Goal: Check status: Check status

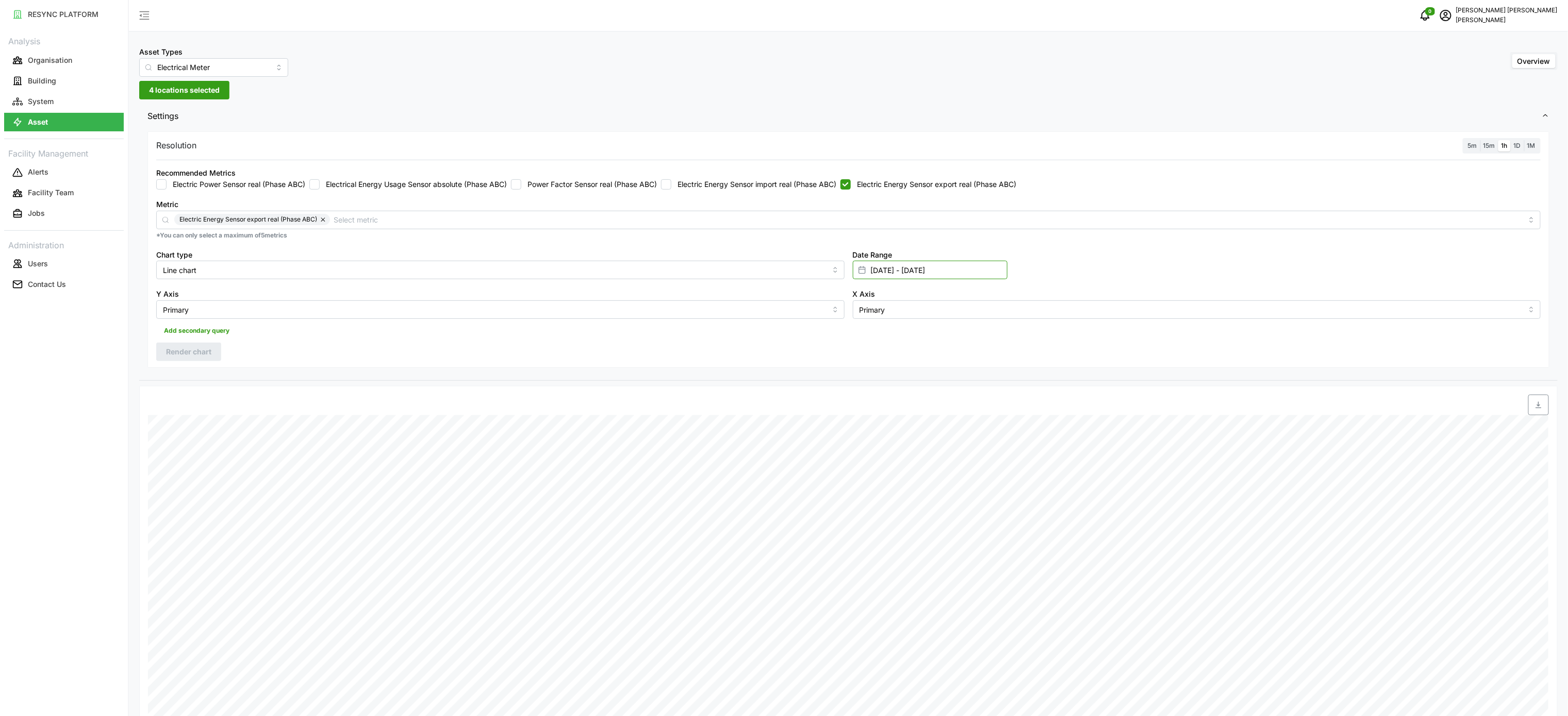
drag, startPoint x: 895, startPoint y: 273, endPoint x: 897, endPoint y: 268, distance: 5.4
click at [895, 273] on input "[DATE] - [DATE]" at bounding box center [930, 270] width 155 height 18
click at [895, 271] on input "[DATE] - [DATE]" at bounding box center [930, 270] width 155 height 18
click at [897, 268] on input "[DATE] - [DATE]" at bounding box center [930, 270] width 155 height 18
click at [953, 392] on button "12" at bounding box center [951, 394] width 18 height 18
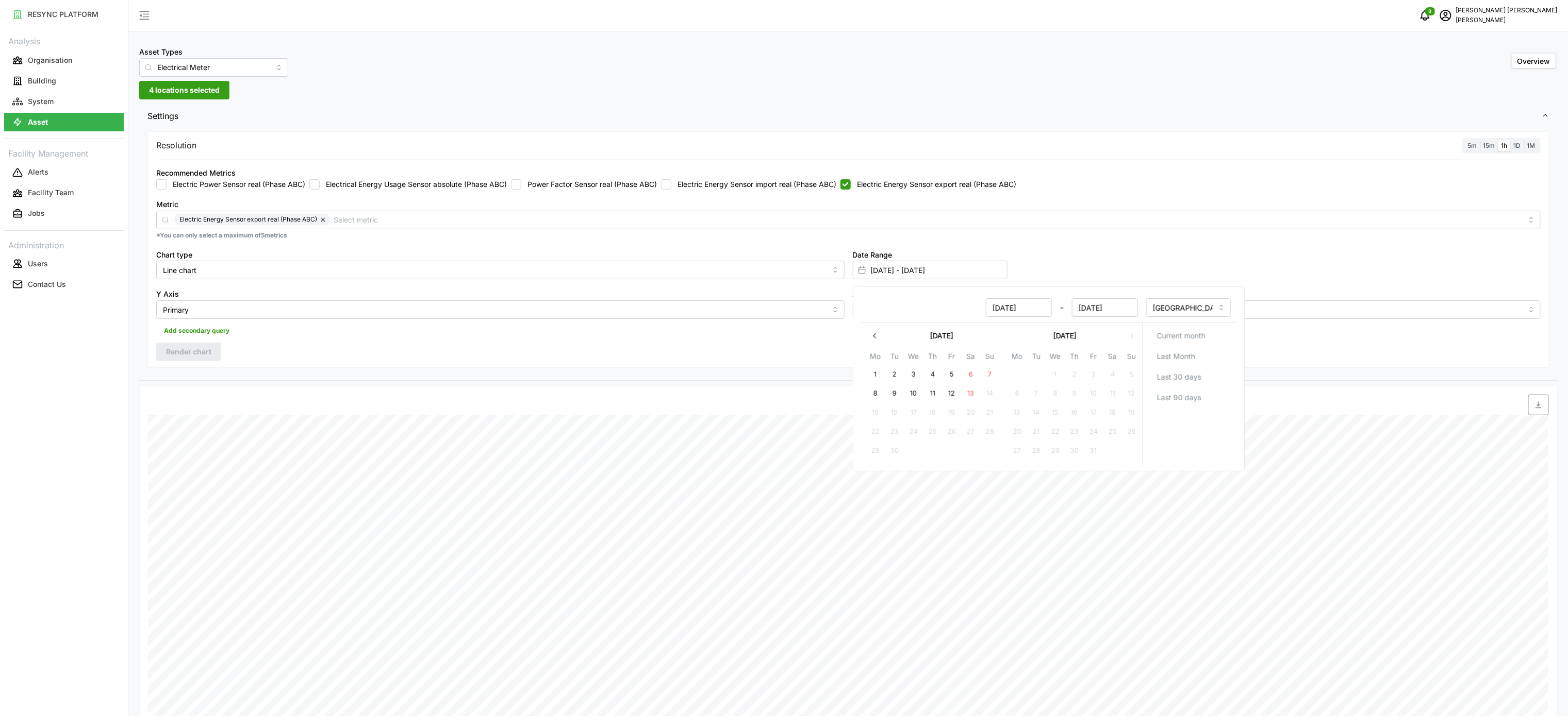
type input "[DATE] - [DATE]"
type input "[DATE]"
drag, startPoint x: 949, startPoint y: 395, endPoint x: 942, endPoint y: 395, distance: 7.0
click at [949, 395] on button "12" at bounding box center [951, 394] width 18 height 18
type input "[DATE] - [DATE]"
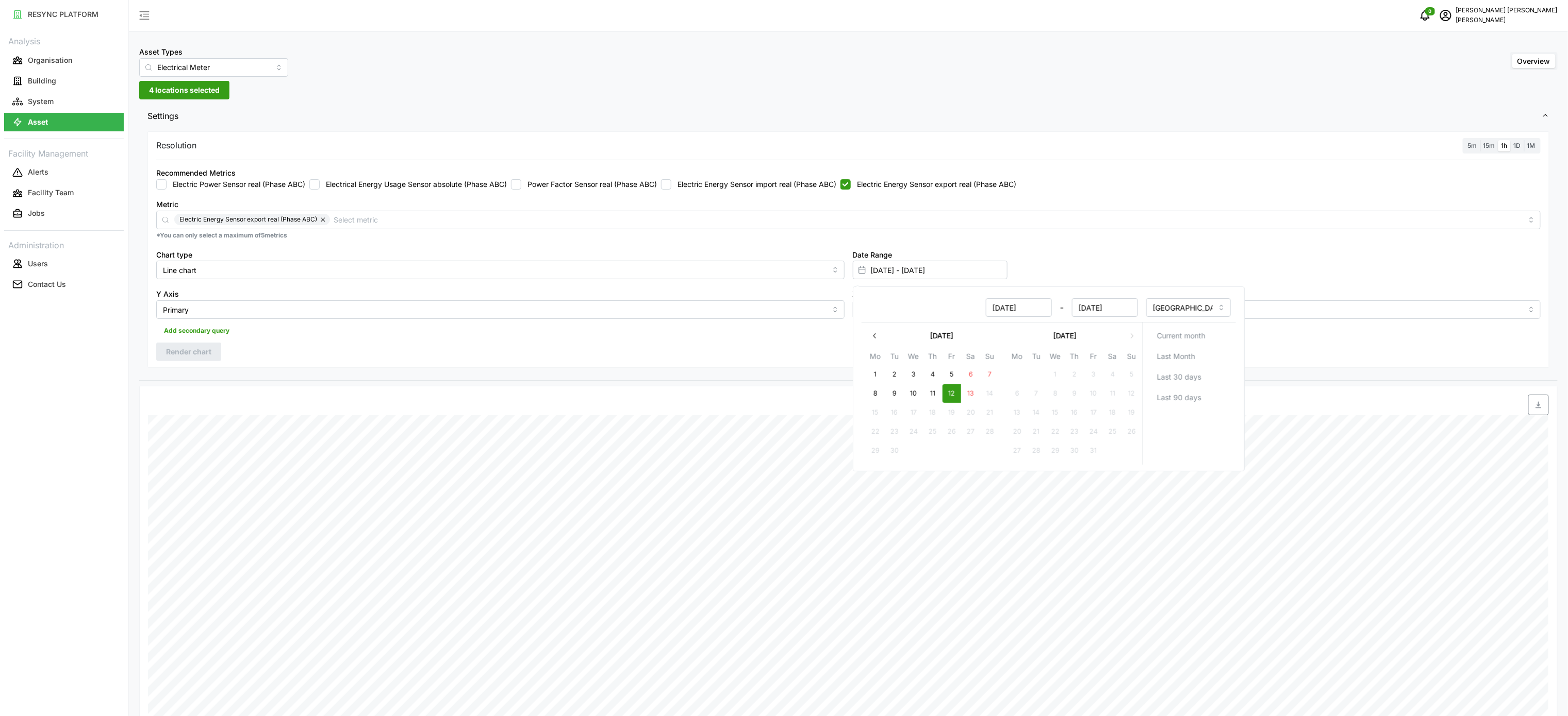
type input "[DATE]"
click at [202, 352] on span "Render chart" at bounding box center [189, 352] width 46 height 18
click at [771, 174] on div "Recommended Metrics Electric Power Sensor real (Phase ABC) Electrical Energy Us…" at bounding box center [849, 178] width 1384 height 23
drag, startPoint x: 739, startPoint y: 186, endPoint x: 760, endPoint y: 190, distance: 21.4
click at [737, 187] on label "Electric Energy Sensor import real (Phase ABC)" at bounding box center [754, 184] width 165 height 10
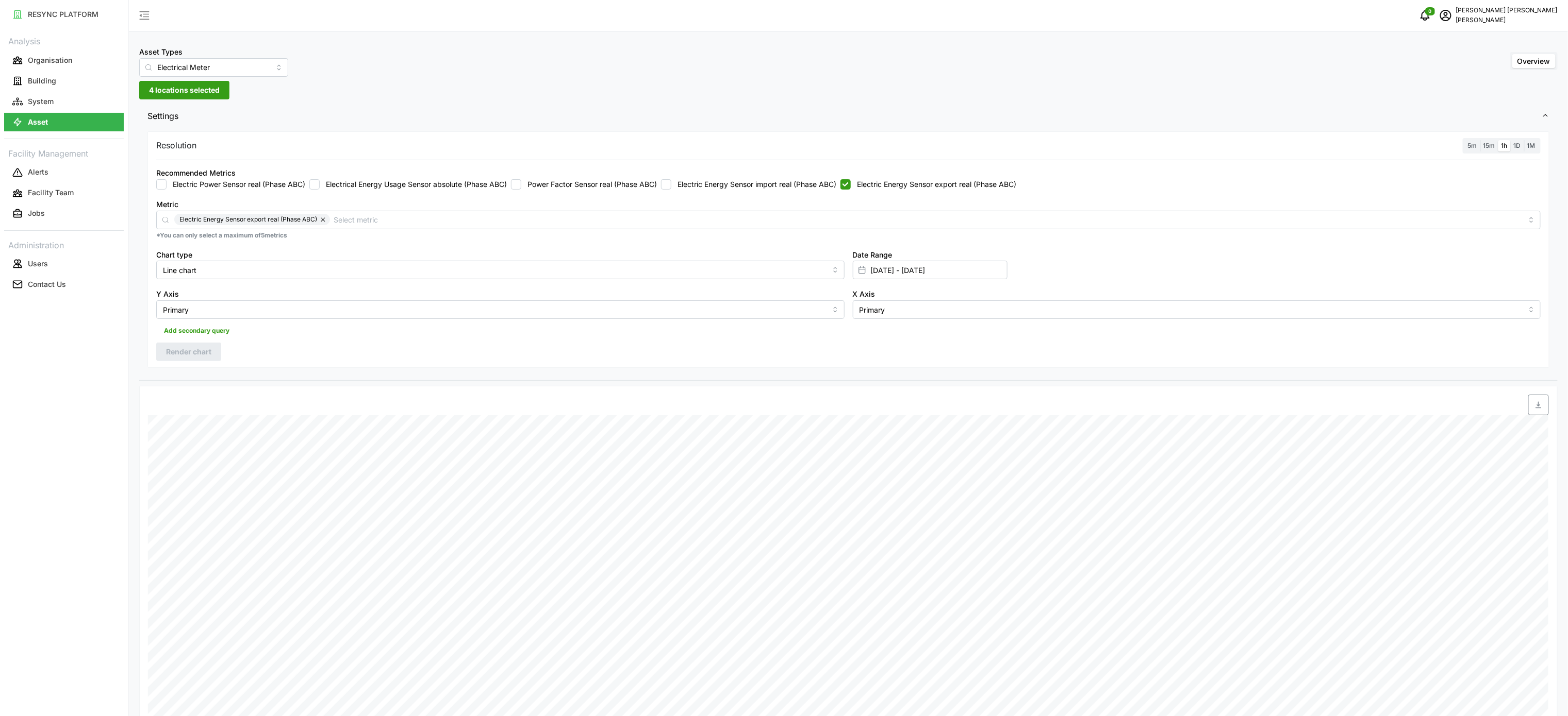
click at [671, 187] on input "Electric Energy Sensor import real (Phase ABC)" at bounding box center [666, 184] width 10 height 10
checkbox input "true"
click at [851, 181] on input "Electric Energy Sensor export real (Phase ABC)" at bounding box center [845, 184] width 10 height 10
checkbox input "false"
click at [196, 358] on span "Render chart" at bounding box center [189, 352] width 46 height 18
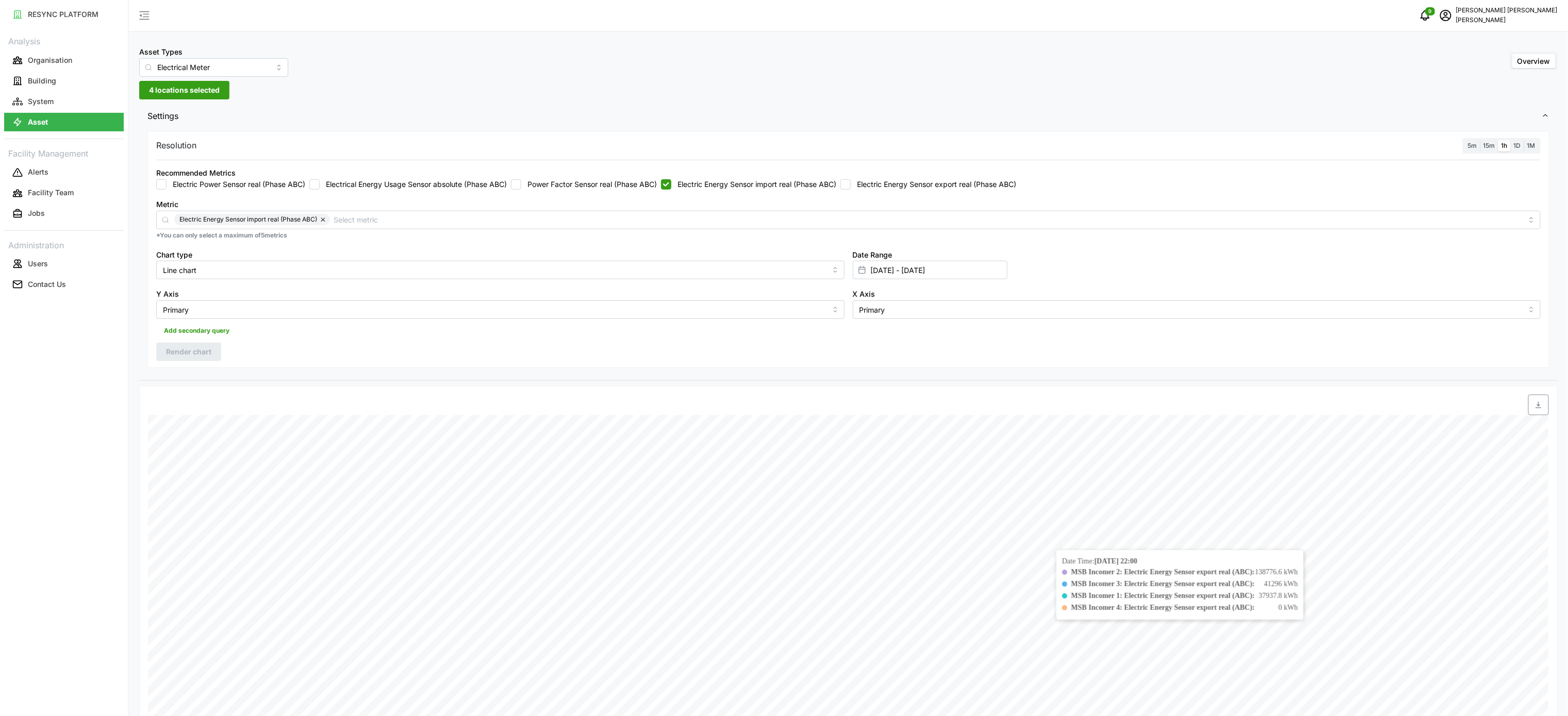
scroll to position [206, 0]
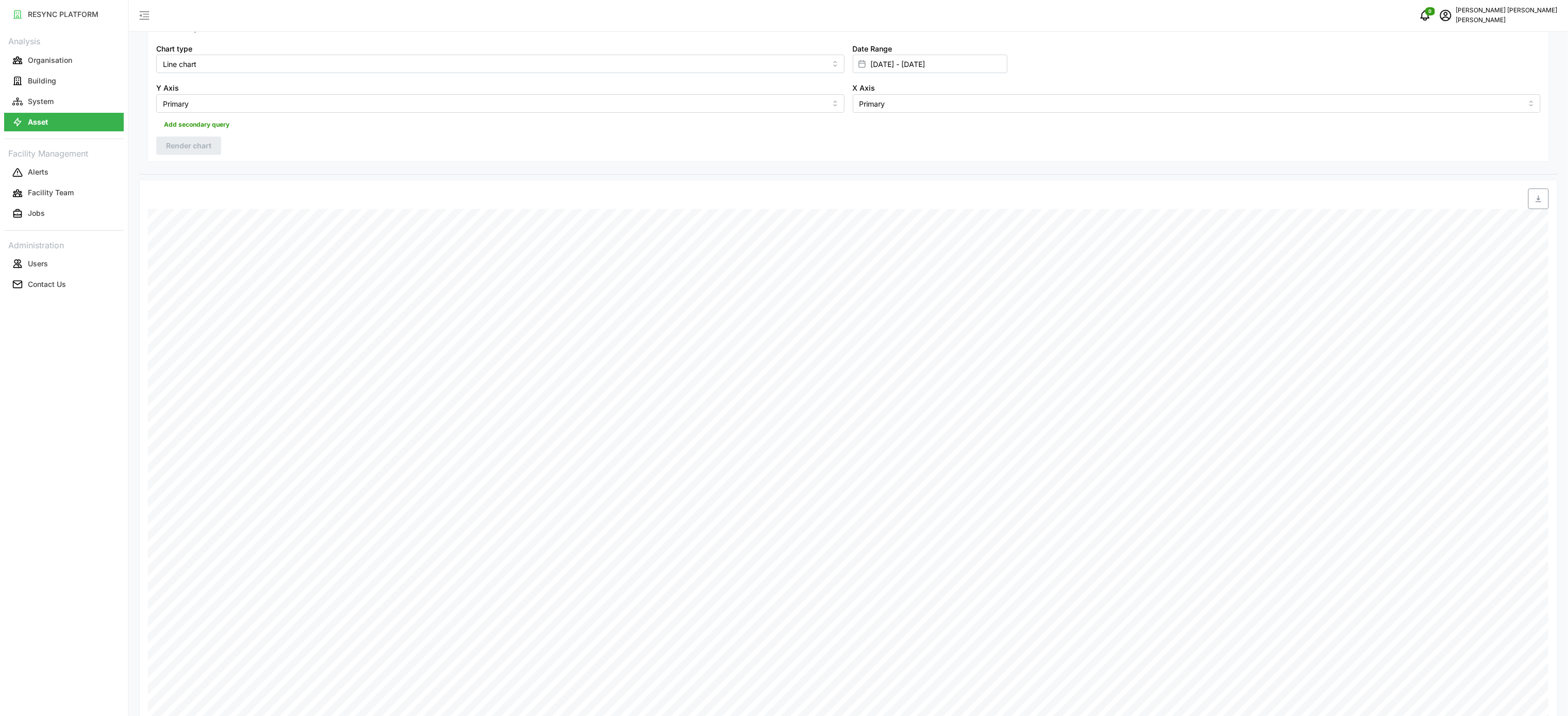
click at [1532, 209] on span "button" at bounding box center [1539, 199] width 19 height 19
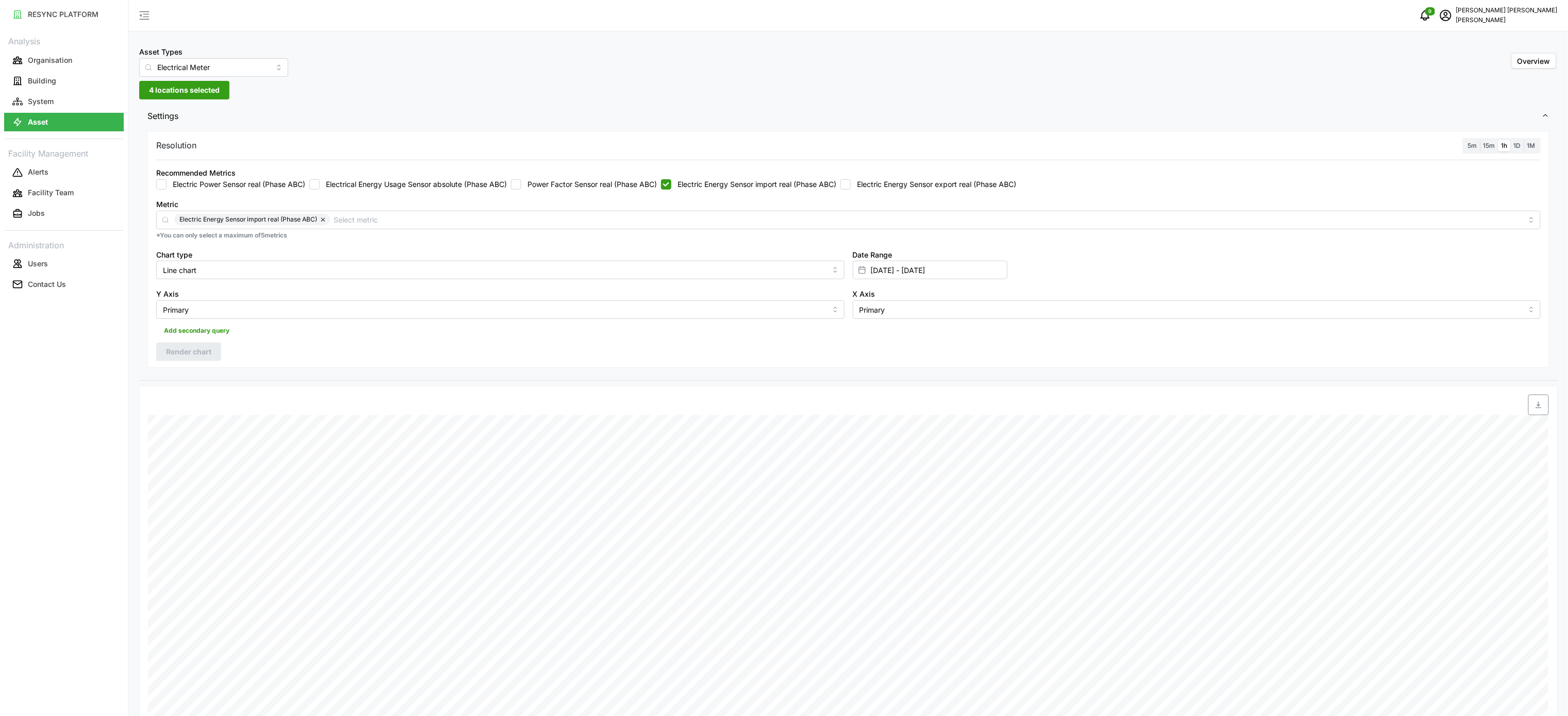
click at [824, 189] on label "Electric Energy Sensor import real (Phase ABC)" at bounding box center [754, 184] width 165 height 10
click at [671, 189] on input "Electric Energy Sensor import real (Phase ABC)" at bounding box center [666, 184] width 10 height 10
checkbox input "false"
drag, startPoint x: 854, startPoint y: 185, endPoint x: 832, endPoint y: 193, distance: 23.4
click at [851, 184] on input "Electric Energy Sensor export real (Phase ABC)" at bounding box center [845, 184] width 10 height 10
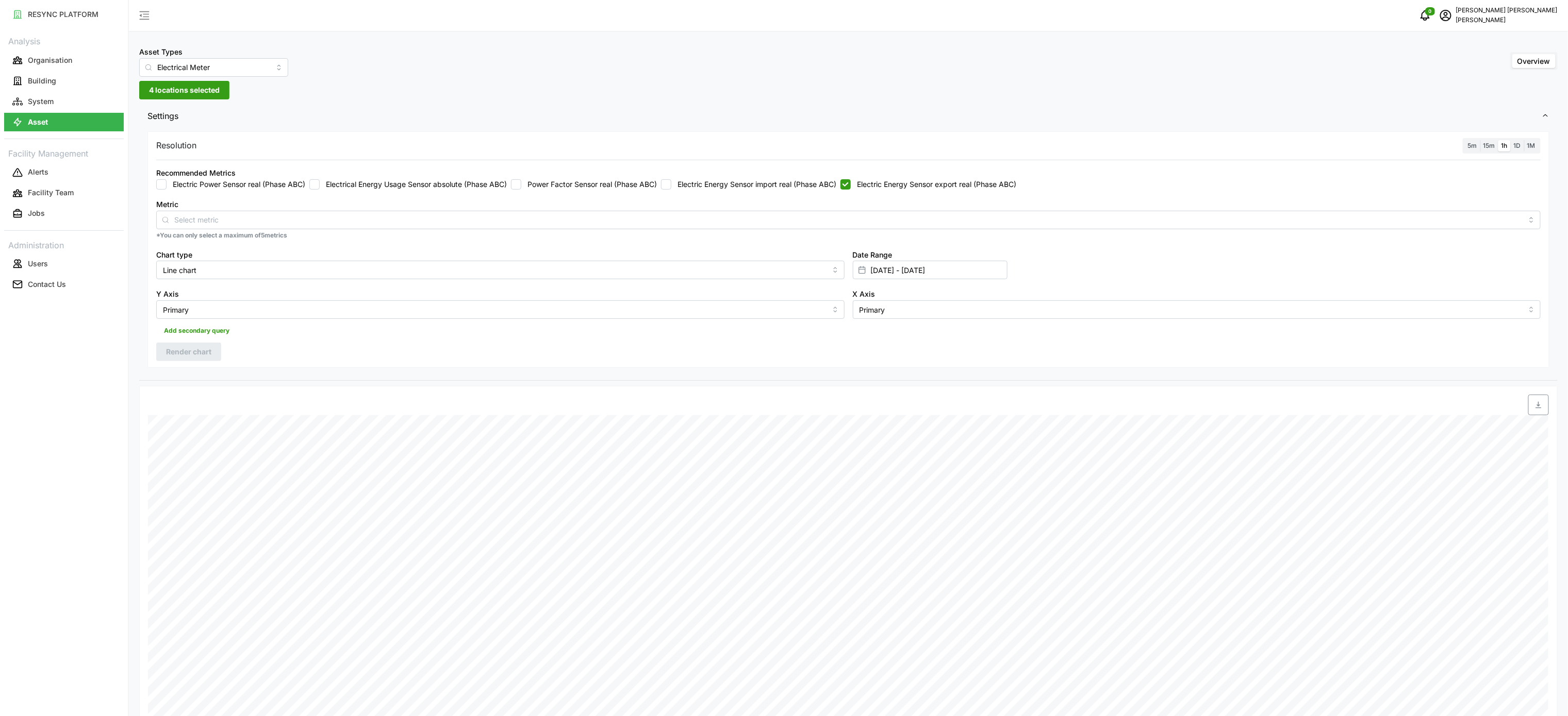
checkbox input "true"
click at [209, 353] on span "Render chart" at bounding box center [189, 352] width 46 height 18
drag, startPoint x: 422, startPoint y: 413, endPoint x: 400, endPoint y: 317, distance: 98.5
click at [422, 414] on div at bounding box center [320, 405] width 352 height 29
